Goal: Obtain resource: Download file/media

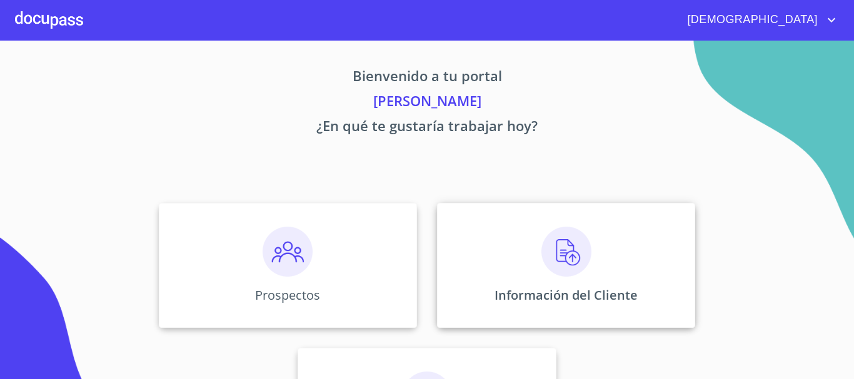
click at [562, 259] on img at bounding box center [566, 252] width 50 height 50
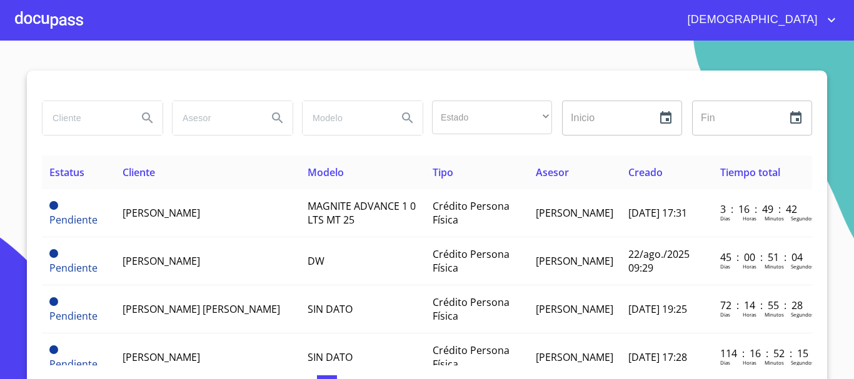
click at [114, 116] on input "search" at bounding box center [84, 118] width 85 height 34
type input "[PERSON_NAME] de [PERSON_NAME]"
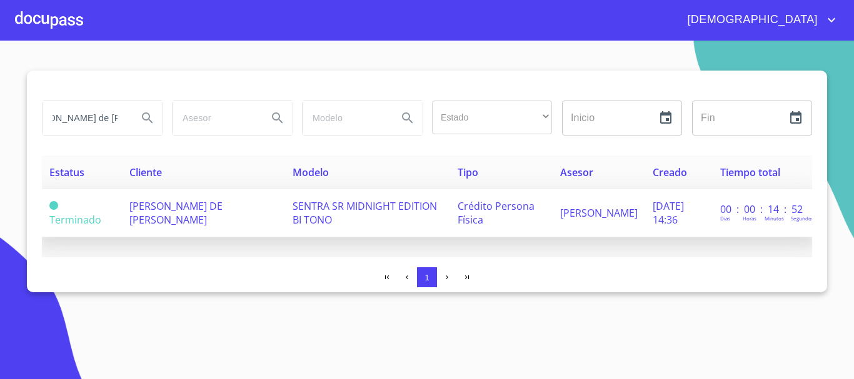
scroll to position [0, 0]
click at [314, 210] on span "SENTRA SR MIDNIGHT EDITION BI TONO" at bounding box center [364, 212] width 144 height 27
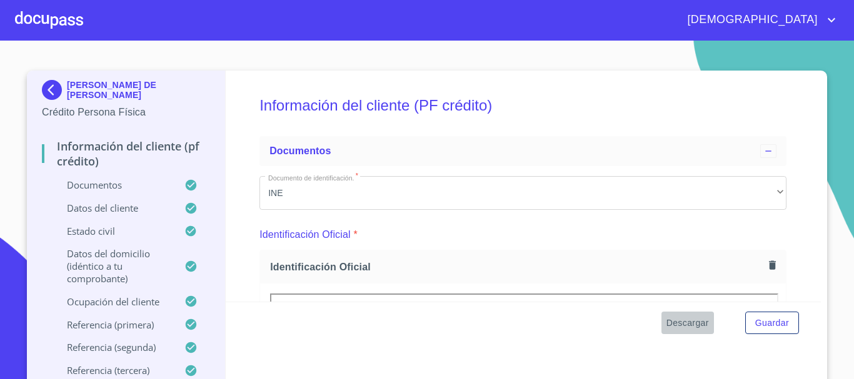
click at [686, 325] on span "Descargar" at bounding box center [687, 324] width 42 height 16
